Goal: Task Accomplishment & Management: Use online tool/utility

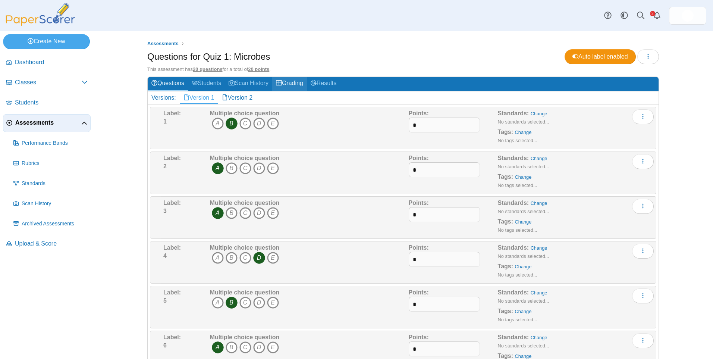
click at [300, 85] on link "Grading" at bounding box center [289, 84] width 35 height 14
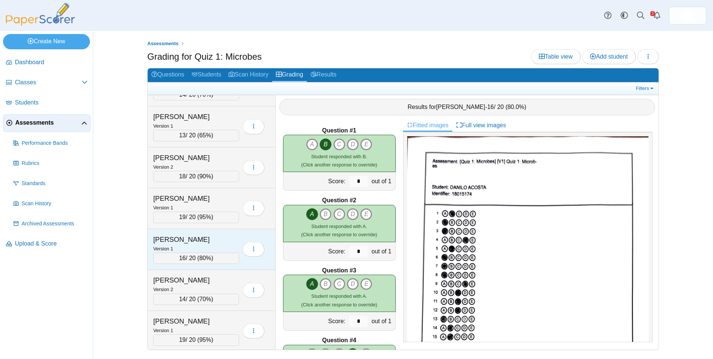
scroll to position [970, 0]
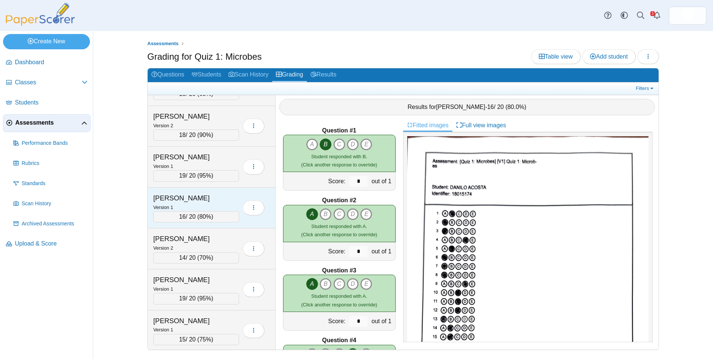
click at [202, 206] on div "Version 1" at bounding box center [196, 207] width 86 height 8
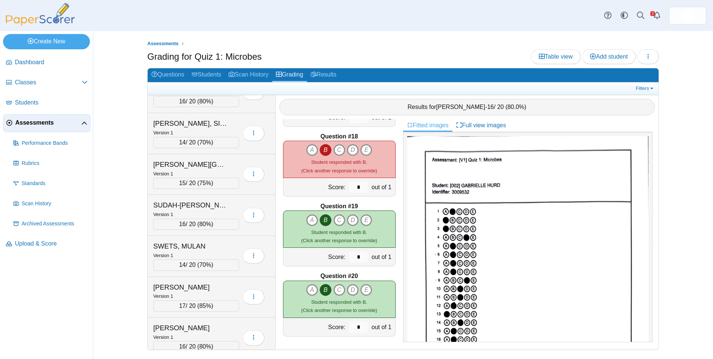
scroll to position [2338, 0]
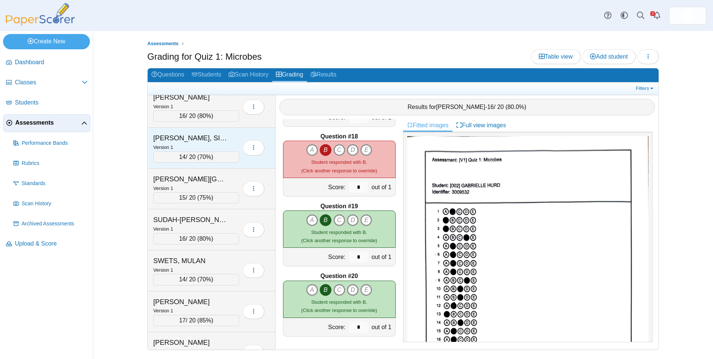
click at [209, 140] on div "STEWARD, SIERRA" at bounding box center [190, 138] width 75 height 10
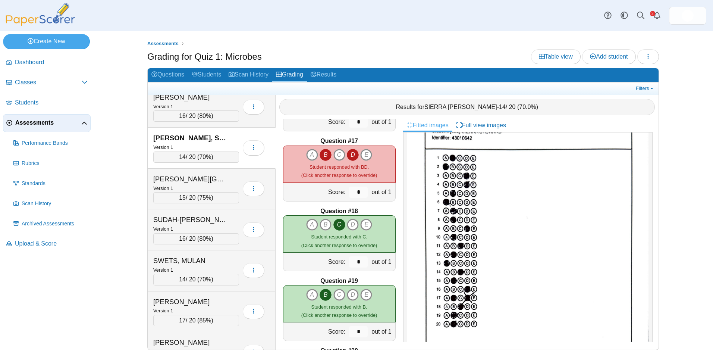
scroll to position [138, 0]
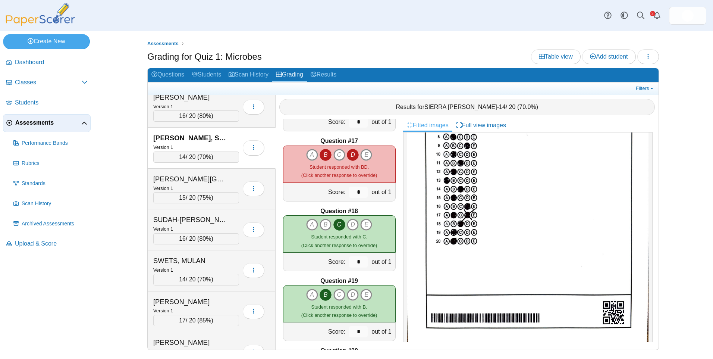
click at [351, 156] on icon "D" at bounding box center [353, 155] width 12 height 12
click at [353, 156] on icon "D" at bounding box center [353, 155] width 12 height 12
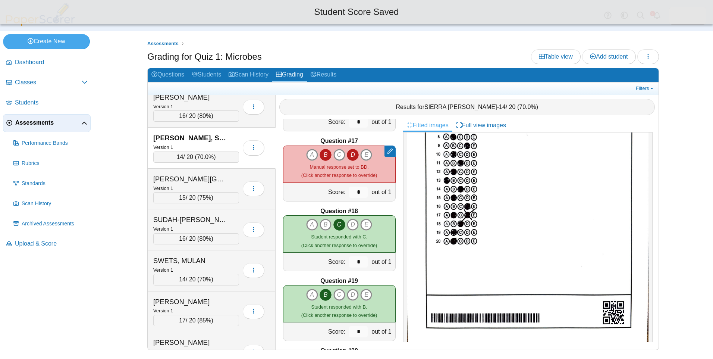
click at [353, 156] on icon "D" at bounding box center [353, 155] width 12 height 12
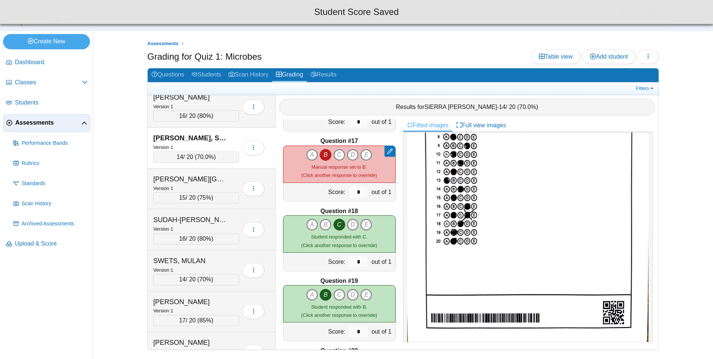
click at [322, 154] on icon "B" at bounding box center [326, 155] width 12 height 12
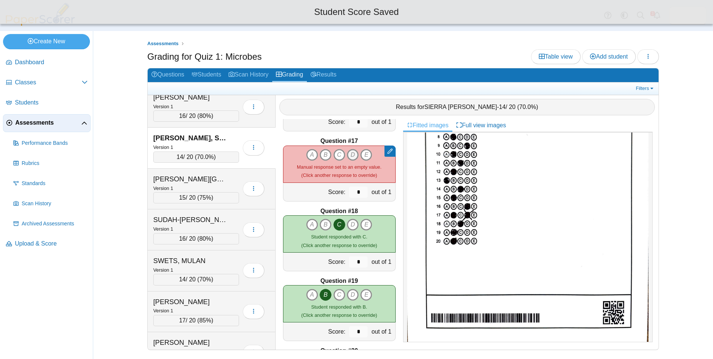
click at [350, 154] on icon "D" at bounding box center [353, 155] width 12 height 12
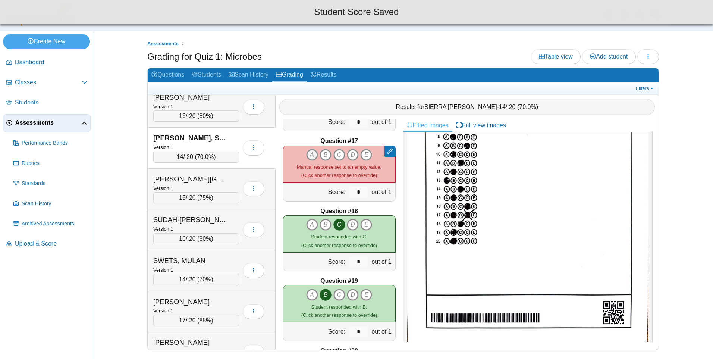
click at [314, 156] on icon "A" at bounding box center [312, 155] width 12 height 12
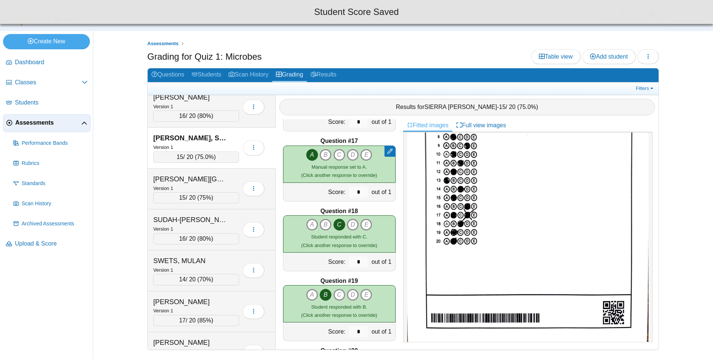
click at [313, 157] on icon "A" at bounding box center [312, 155] width 12 height 12
type input "*"
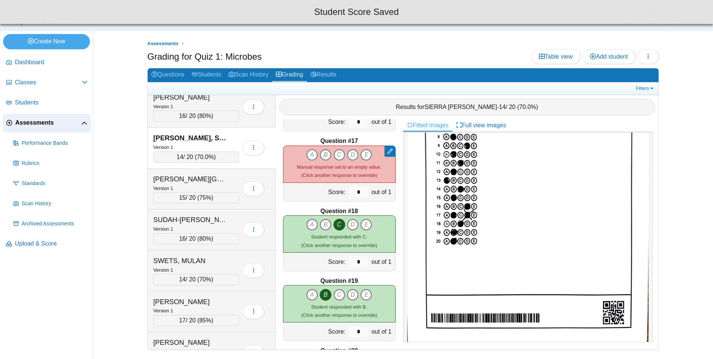
click at [325, 156] on icon "B" at bounding box center [326, 155] width 12 height 12
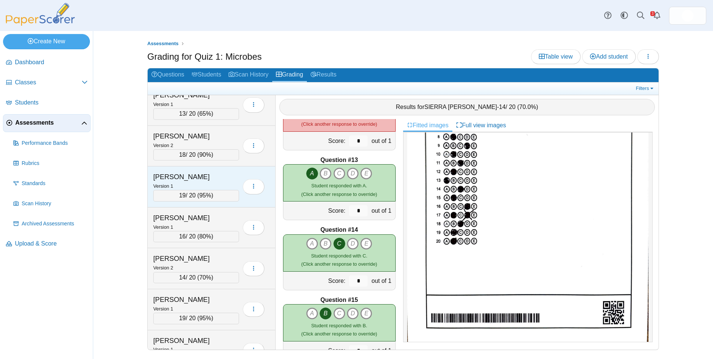
scroll to position [995, 0]
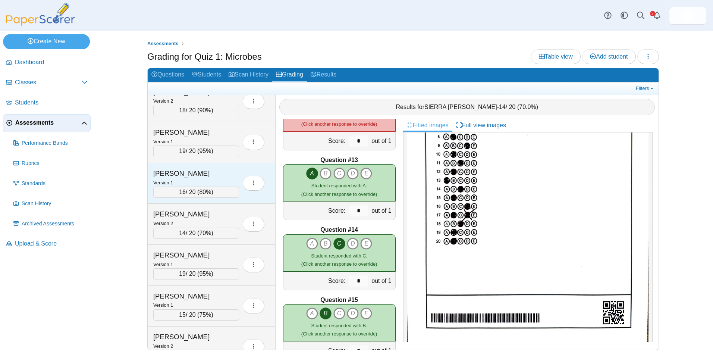
click at [205, 182] on div "Version 1" at bounding box center [196, 182] width 86 height 8
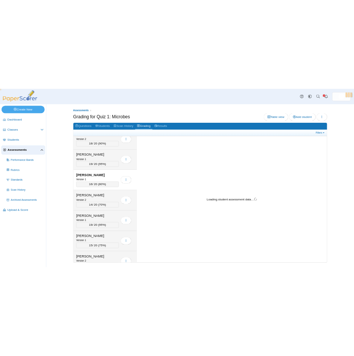
scroll to position [0, 0]
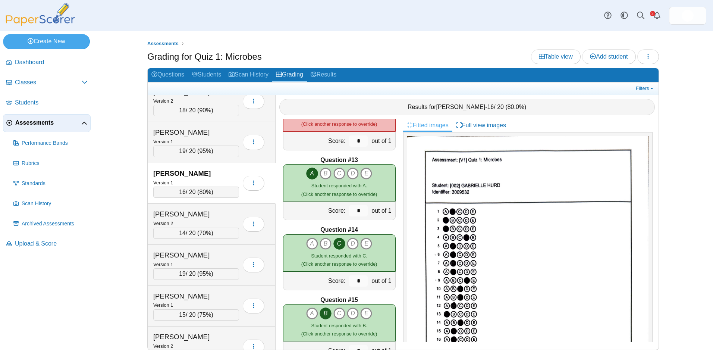
click at [691, 89] on div "Assessments Grading for Quiz 1: Microbes Table view Add student Loading… 16 8" at bounding box center [403, 195] width 620 height 328
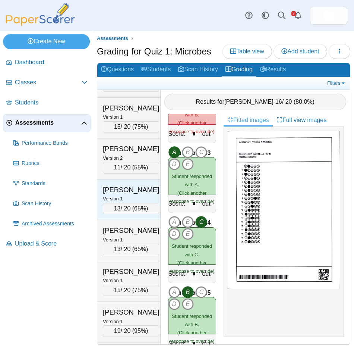
scroll to position [1181, 0]
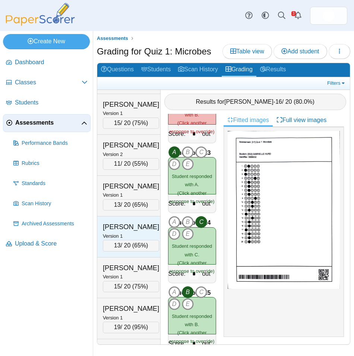
click at [138, 240] on div "Version 1" at bounding box center [131, 236] width 56 height 8
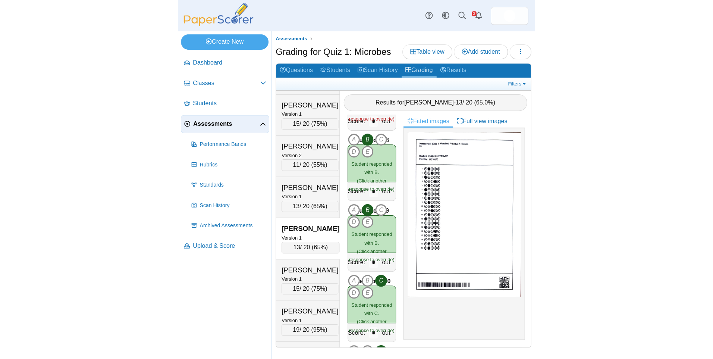
scroll to position [474, 0]
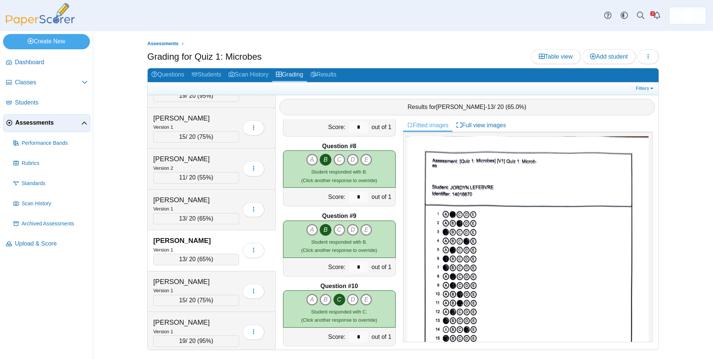
drag, startPoint x: 307, startPoint y: 102, endPoint x: 316, endPoint y: 131, distance: 30.1
drag, startPoint x: 316, startPoint y: 131, endPoint x: 335, endPoint y: 98, distance: 37.3
click at [335, 99] on div "Results for JORDYN LEFEBVRE - 13 / 20 ( 65.0% )" at bounding box center [467, 107] width 376 height 16
